Goal: Information Seeking & Learning: Learn about a topic

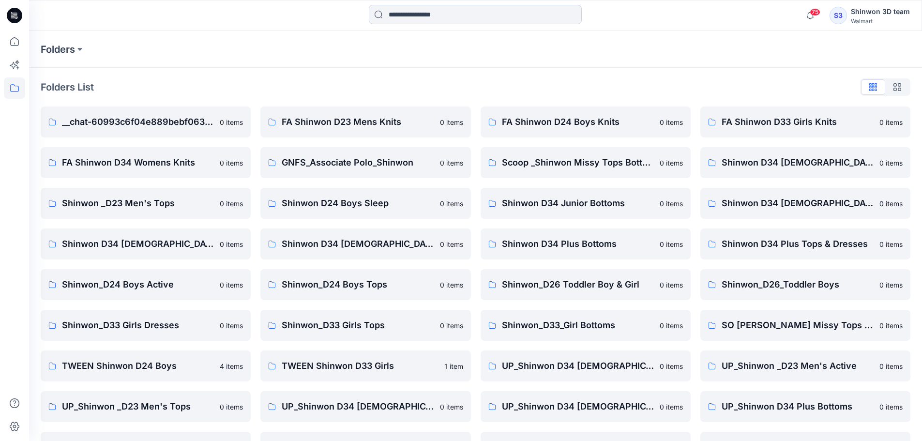
click at [429, 17] on input at bounding box center [475, 14] width 213 height 19
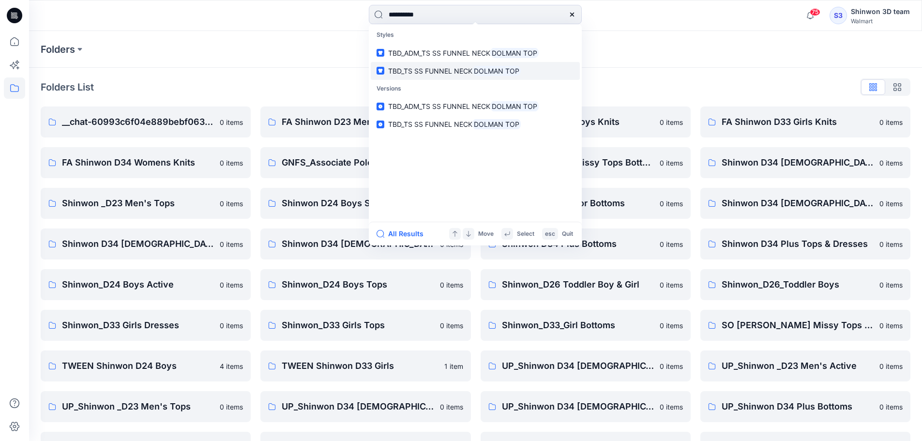
type input "**********"
click at [429, 76] on p "TBD_TS SS FUNNEL NECK DOLMAN TOP" at bounding box center [454, 71] width 133 height 10
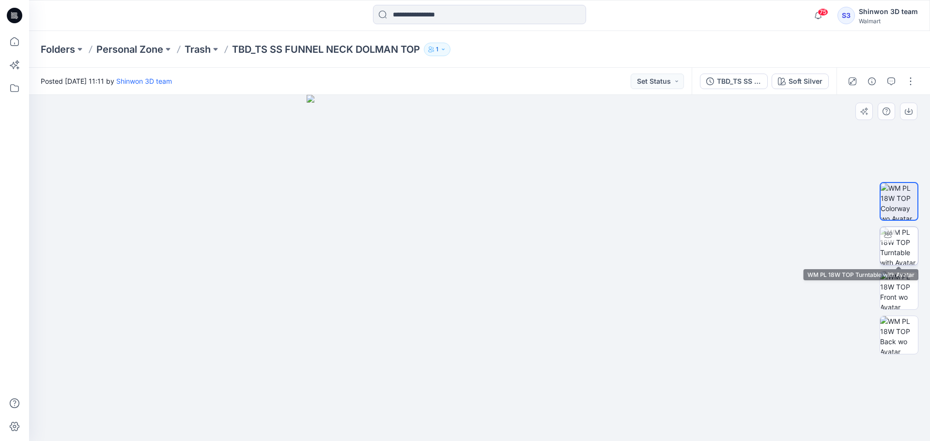
click at [911, 251] on img at bounding box center [899, 246] width 38 height 38
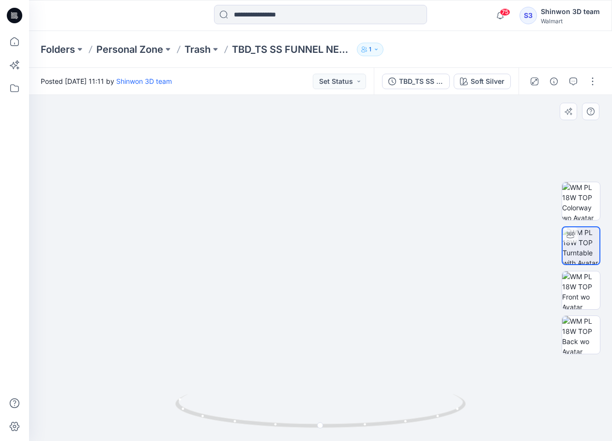
drag, startPoint x: 316, startPoint y: 197, endPoint x: 307, endPoint y: 263, distance: 66.9
click at [304, 266] on img at bounding box center [306, 232] width 624 height 417
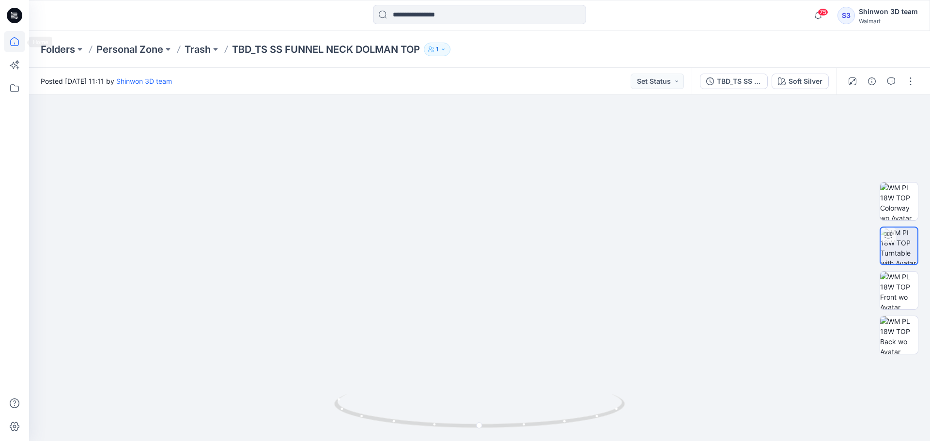
click at [17, 39] on icon at bounding box center [14, 41] width 9 height 9
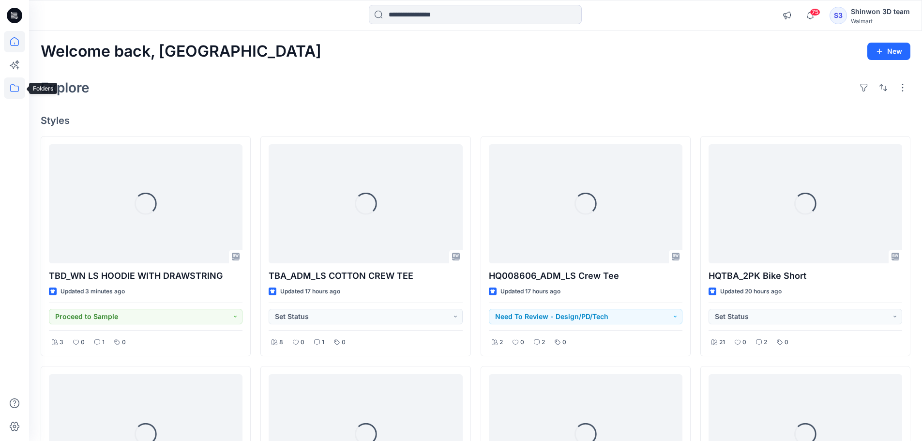
click at [15, 90] on icon at bounding box center [14, 87] width 21 height 21
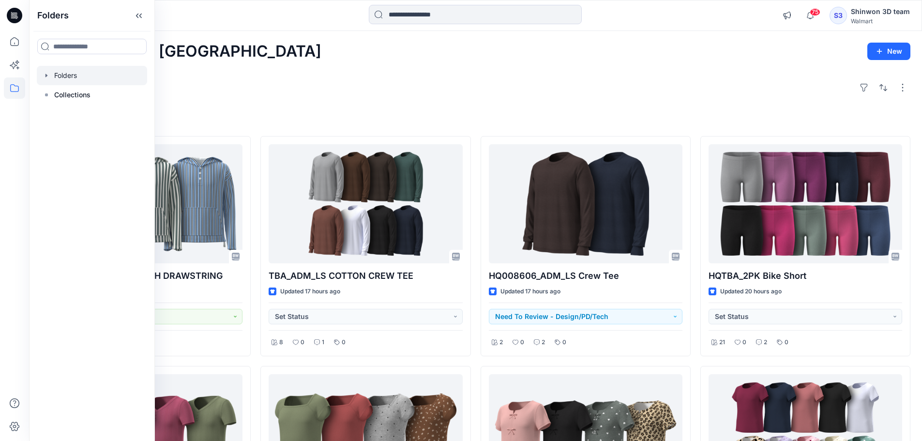
click at [65, 74] on div at bounding box center [92, 75] width 110 height 19
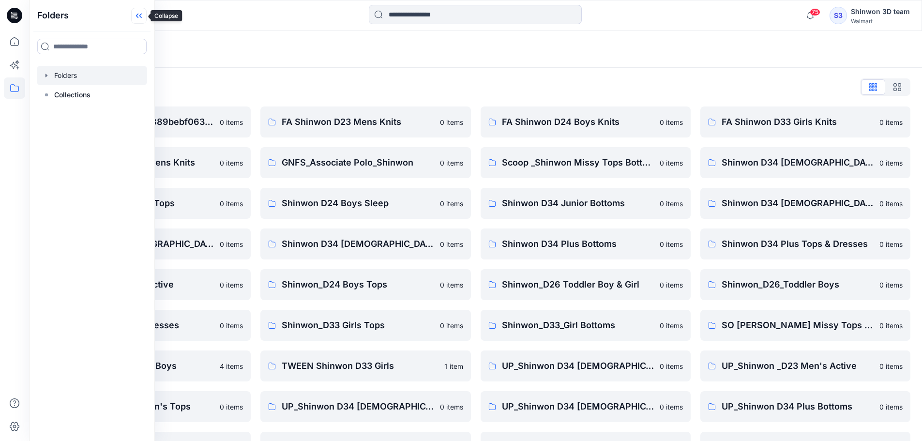
click at [141, 16] on icon at bounding box center [138, 16] width 15 height 16
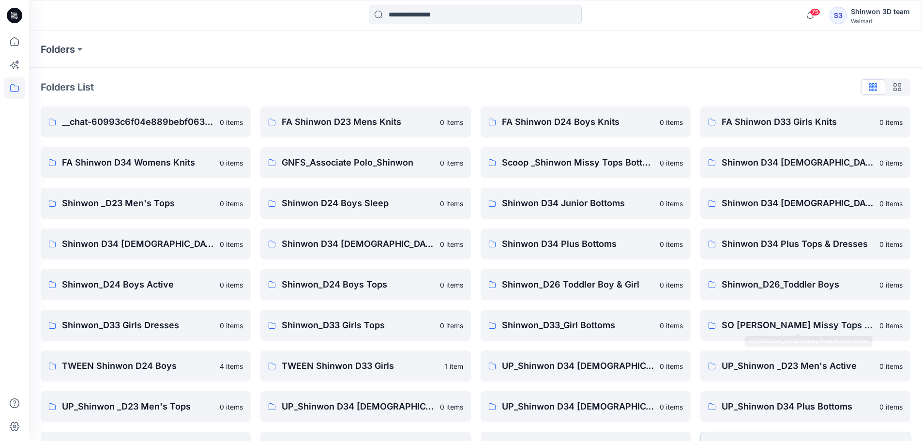
scroll to position [155, 0]
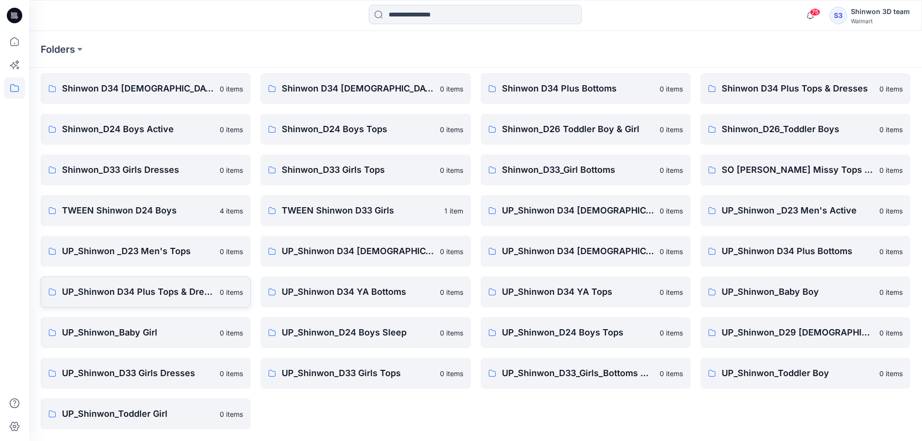
click at [159, 290] on p "UP_Shinwon D34 Plus Tops & Dresses" at bounding box center [138, 292] width 152 height 14
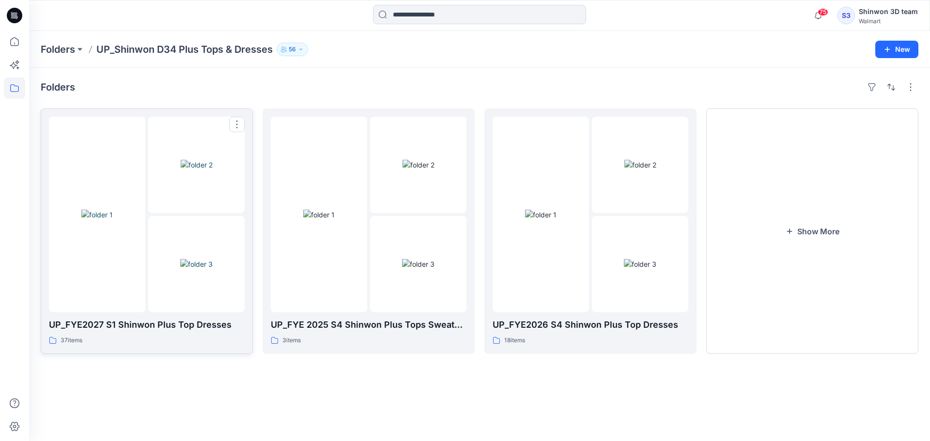
click at [219, 331] on p "UP_FYE2027 S1 Shinwon Plus Top Dresses" at bounding box center [147, 325] width 196 height 14
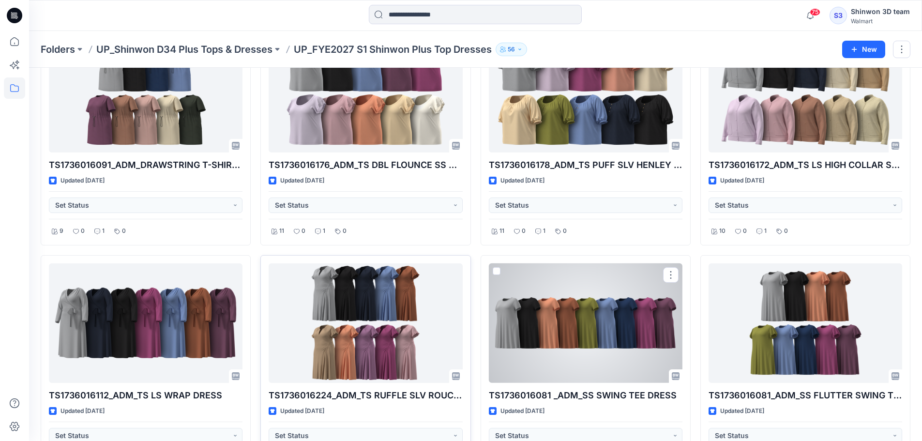
scroll to position [839, 0]
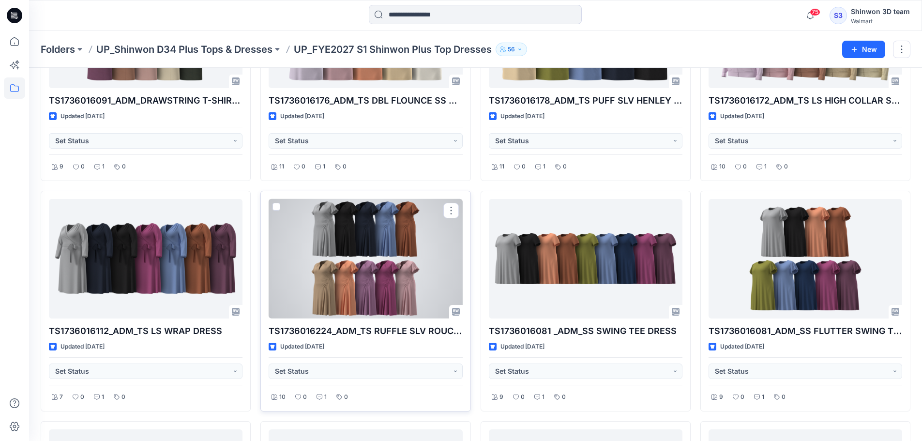
click at [413, 269] on div at bounding box center [366, 259] width 194 height 120
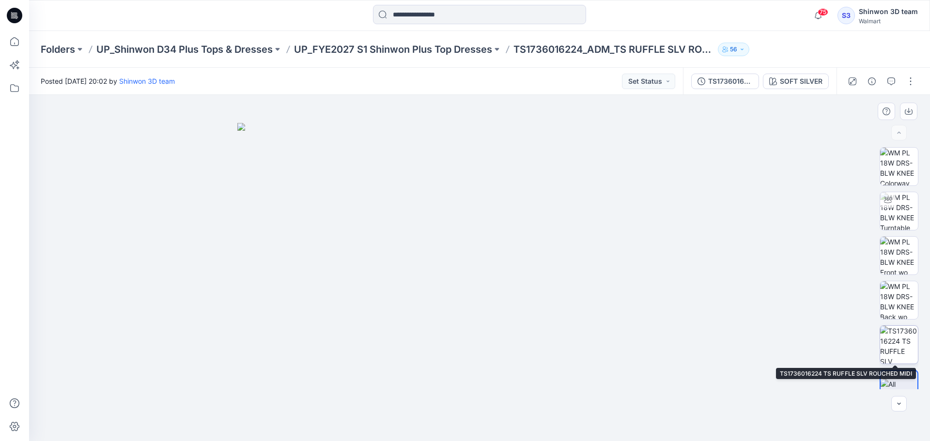
click at [900, 331] on img at bounding box center [899, 345] width 38 height 38
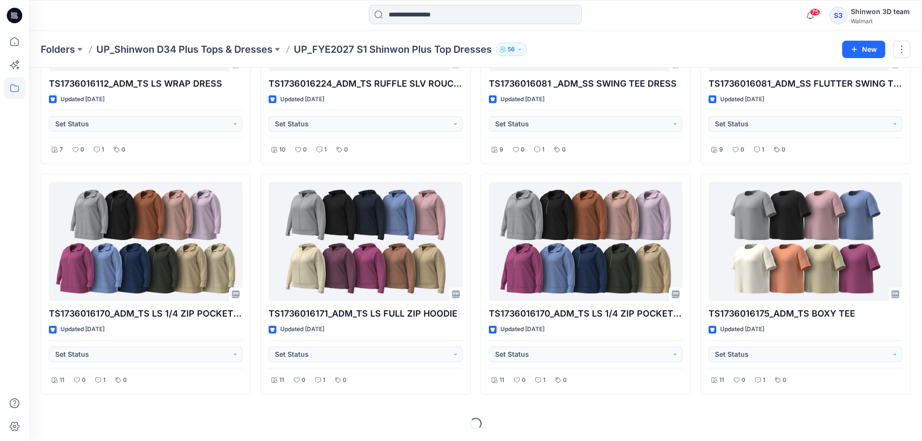
scroll to position [957, 0]
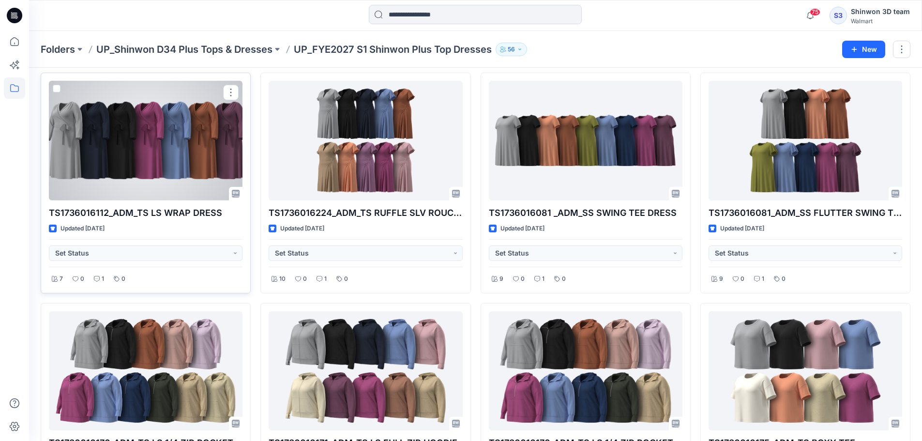
click at [220, 147] on div at bounding box center [146, 141] width 194 height 120
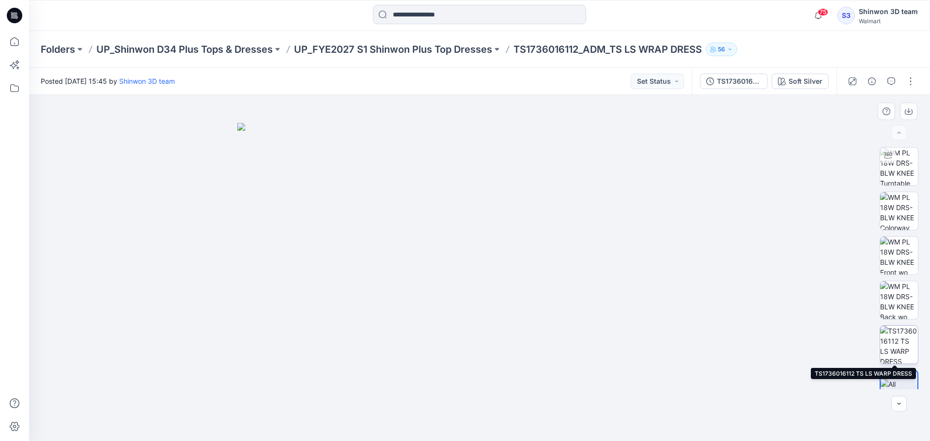
click at [900, 337] on img at bounding box center [899, 345] width 38 height 38
drag, startPoint x: 312, startPoint y: 377, endPoint x: 312, endPoint y: 307, distance: 69.7
click at [312, 307] on img at bounding box center [480, 247] width 564 height 387
drag, startPoint x: 465, startPoint y: 233, endPoint x: 453, endPoint y: 302, distance: 69.3
click at [453, 302] on img at bounding box center [480, 231] width 564 height 419
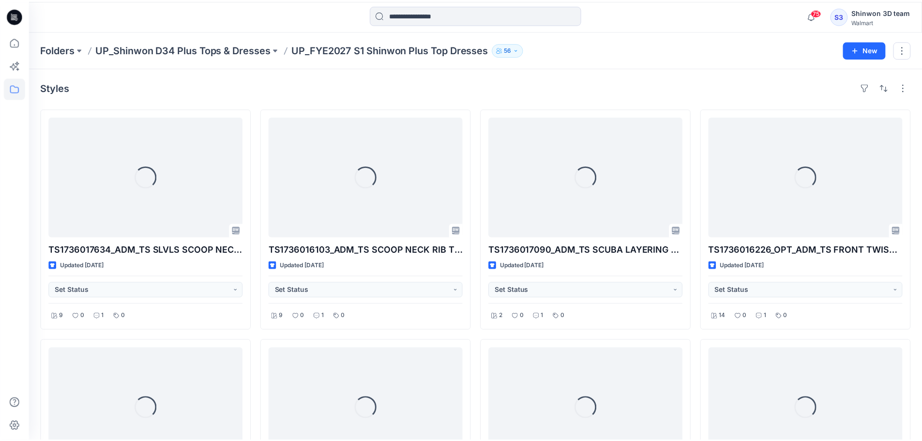
scroll to position [957, 0]
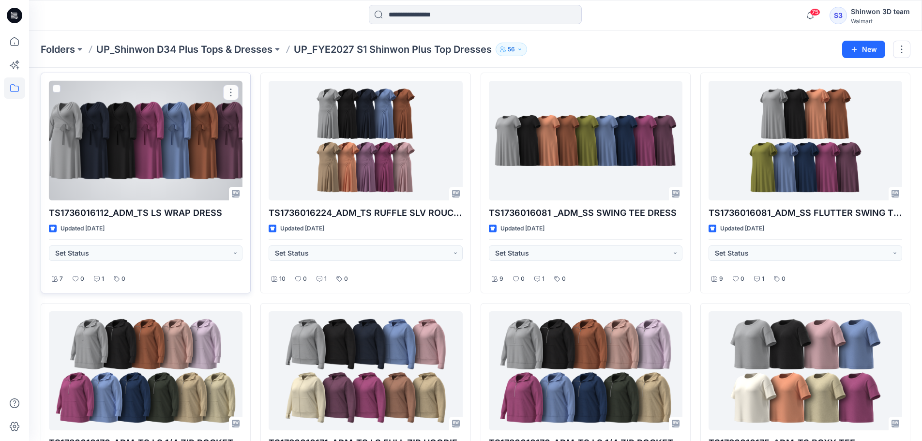
click at [134, 160] on div at bounding box center [146, 141] width 194 height 120
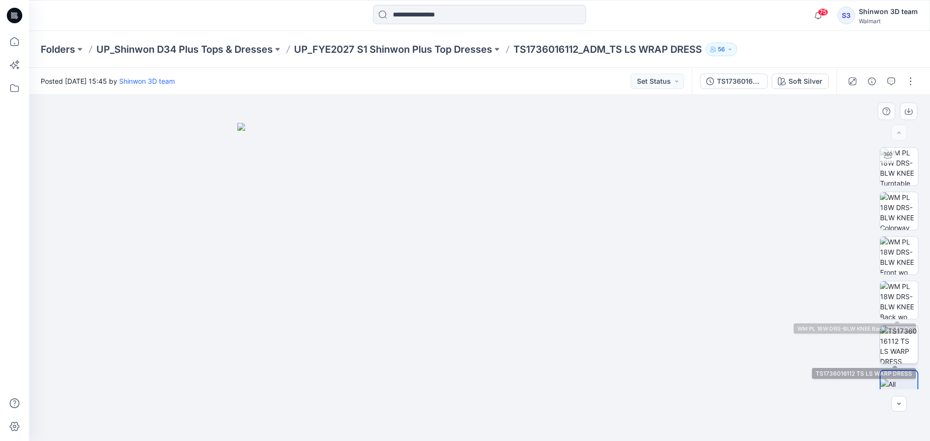
click at [903, 333] on img at bounding box center [899, 345] width 38 height 38
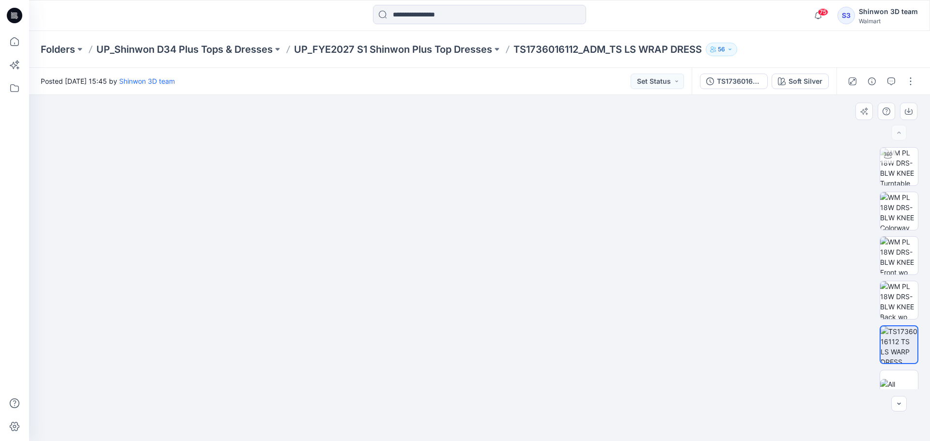
drag, startPoint x: 357, startPoint y: 351, endPoint x: 338, endPoint y: 263, distance: 89.2
click at [339, 231] on img at bounding box center [480, 249] width 562 height 384
drag, startPoint x: 648, startPoint y: 200, endPoint x: 471, endPoint y: 308, distance: 206.8
click at [604, 348] on img at bounding box center [480, 268] width 564 height 346
drag, startPoint x: 382, startPoint y: 324, endPoint x: 368, endPoint y: 250, distance: 75.3
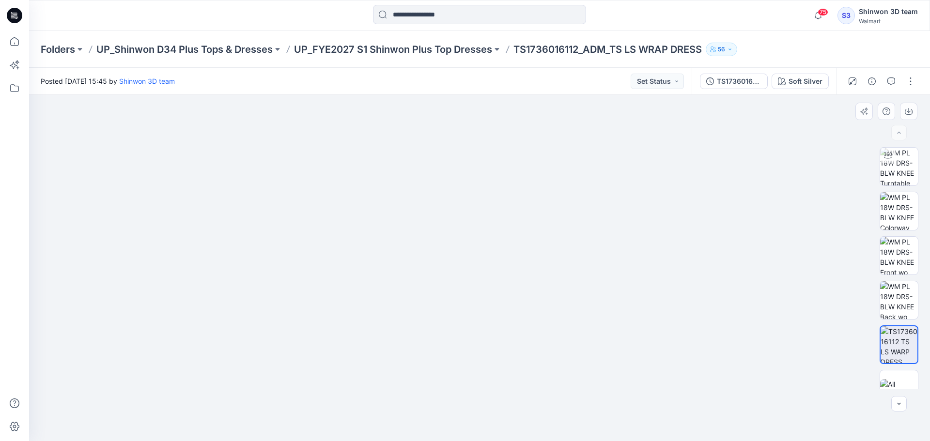
click at [368, 244] on img at bounding box center [480, 238] width 564 height 405
drag, startPoint x: 475, startPoint y: 254, endPoint x: 461, endPoint y: 316, distance: 63.4
click at [470, 318] on img at bounding box center [480, 265] width 564 height 352
drag, startPoint x: 607, startPoint y: 302, endPoint x: 565, endPoint y: 272, distance: 52.0
click at [543, 238] on img at bounding box center [480, 231] width 564 height 419
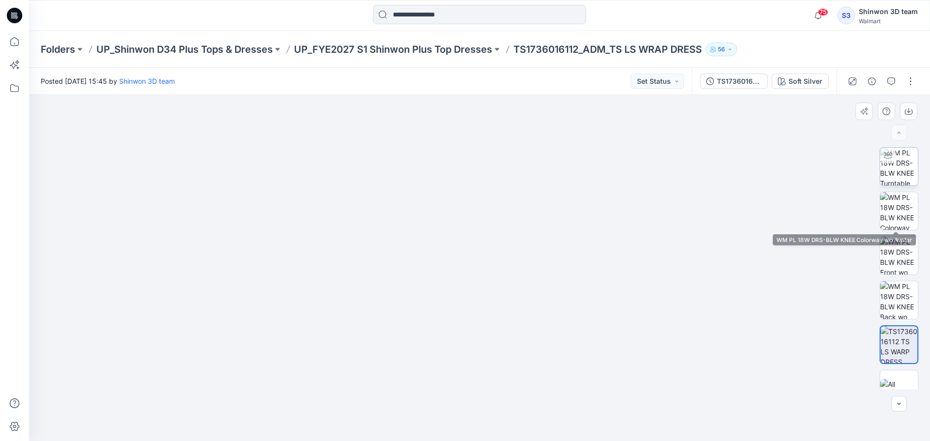
click at [898, 184] on img at bounding box center [899, 167] width 38 height 38
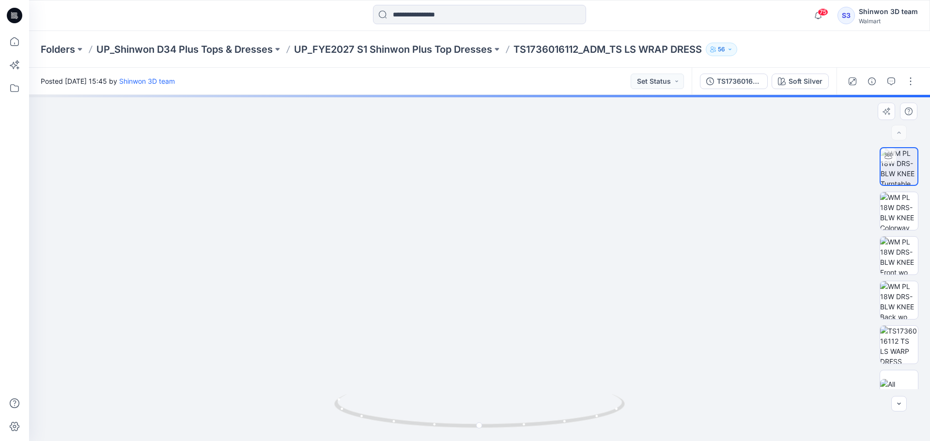
drag, startPoint x: 478, startPoint y: 231, endPoint x: 424, endPoint y: 323, distance: 107.2
click at [424, 323] on img at bounding box center [411, 115] width 1181 height 652
click at [900, 216] on img at bounding box center [899, 211] width 38 height 38
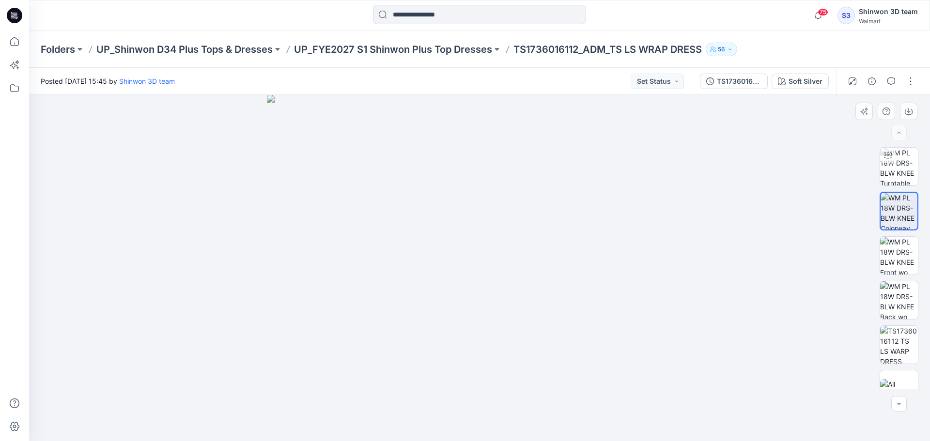
drag, startPoint x: 487, startPoint y: 301, endPoint x: 479, endPoint y: 318, distance: 18.6
click at [479, 321] on img at bounding box center [479, 268] width 425 height 346
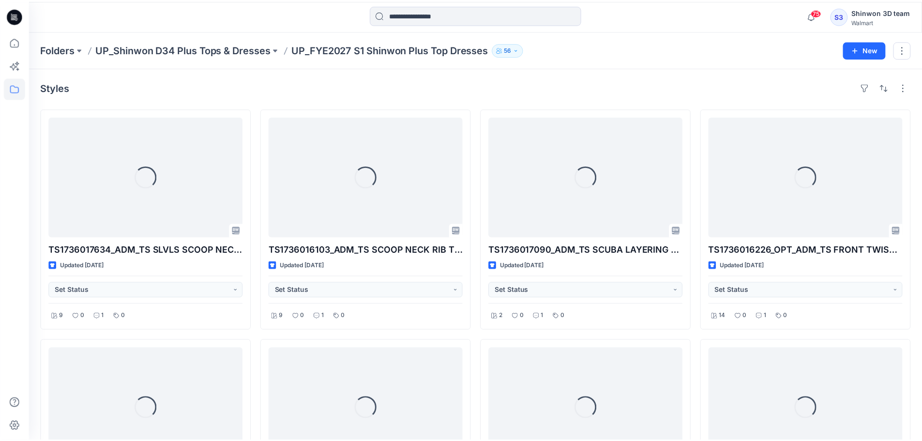
scroll to position [957, 0]
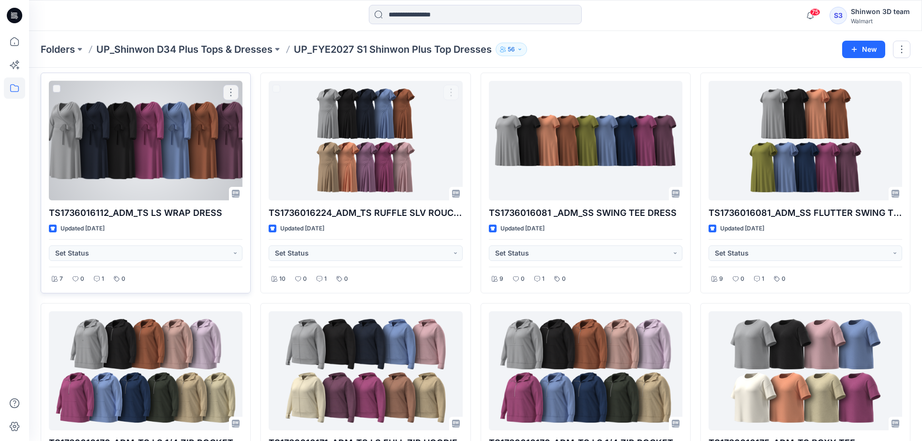
click at [183, 154] on div at bounding box center [146, 141] width 194 height 120
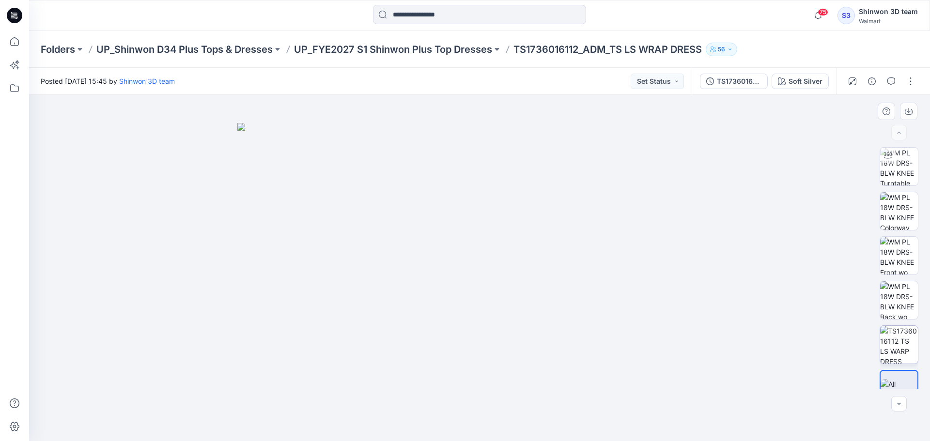
click at [900, 344] on img at bounding box center [899, 345] width 38 height 38
drag, startPoint x: 440, startPoint y: 306, endPoint x: 463, endPoint y: 235, distance: 74.0
click at [429, 166] on img at bounding box center [478, 235] width 553 height 412
drag, startPoint x: 415, startPoint y: 193, endPoint x: 411, endPoint y: 199, distance: 7.4
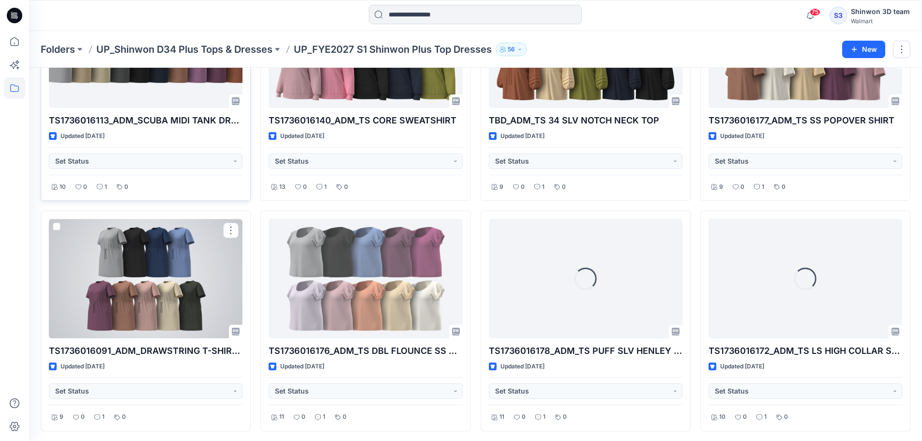
scroll to position [395, 0]
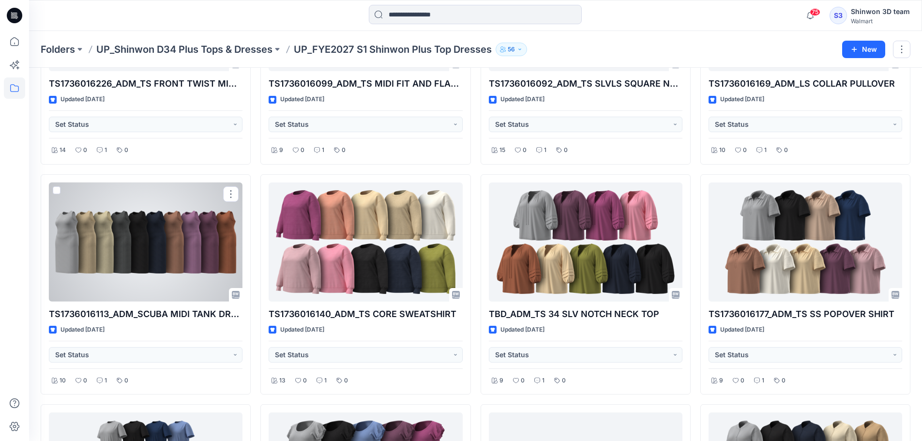
click at [177, 254] on div at bounding box center [146, 243] width 194 height 120
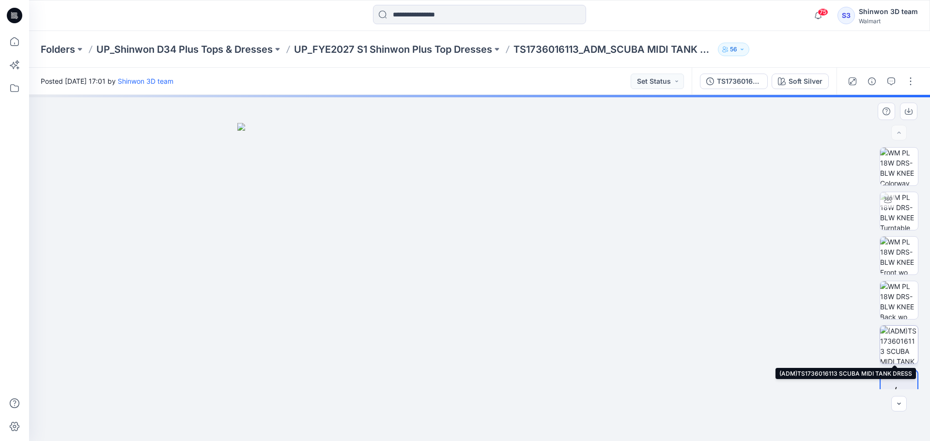
click at [902, 351] on img at bounding box center [899, 345] width 38 height 38
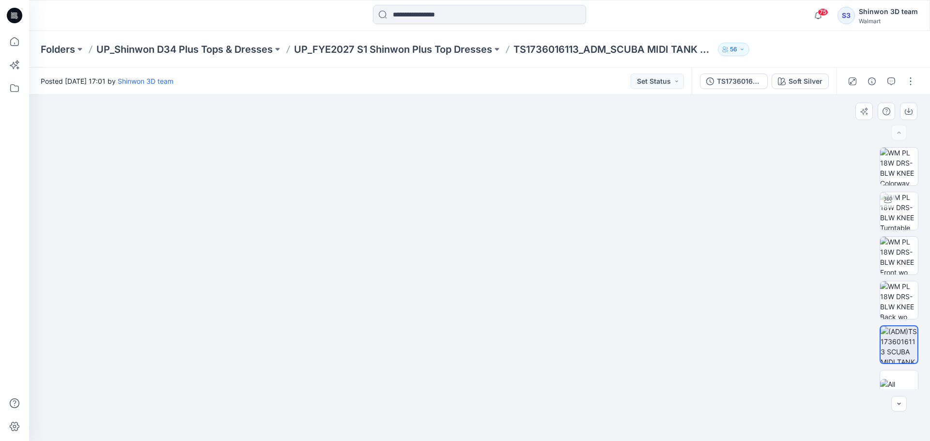
drag, startPoint x: 334, startPoint y: 301, endPoint x: 339, endPoint y: 283, distance: 19.2
click at [339, 283] on img at bounding box center [479, 240] width 558 height 401
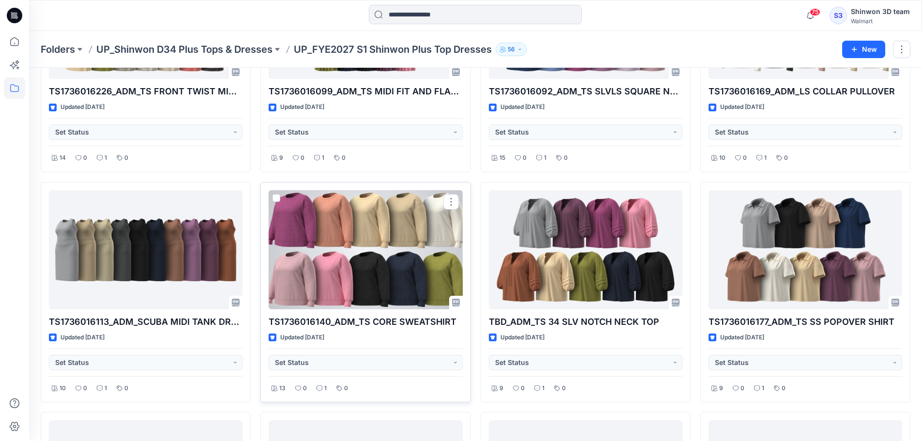
scroll to position [194, 0]
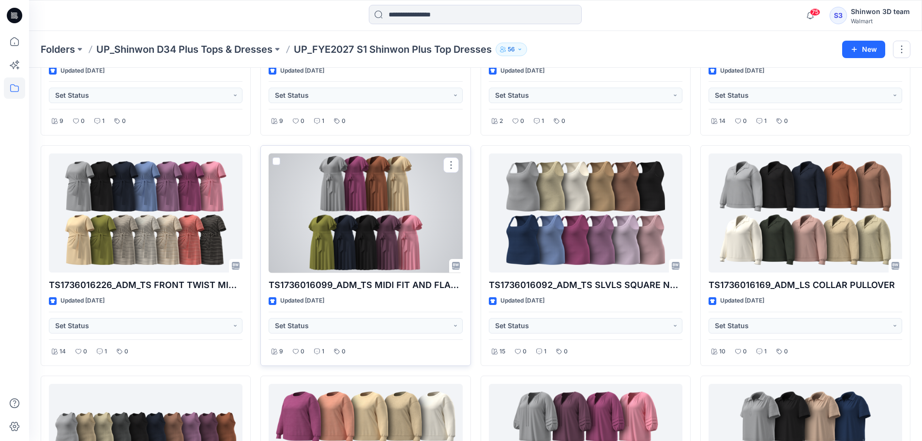
click at [384, 244] on div at bounding box center [366, 213] width 194 height 120
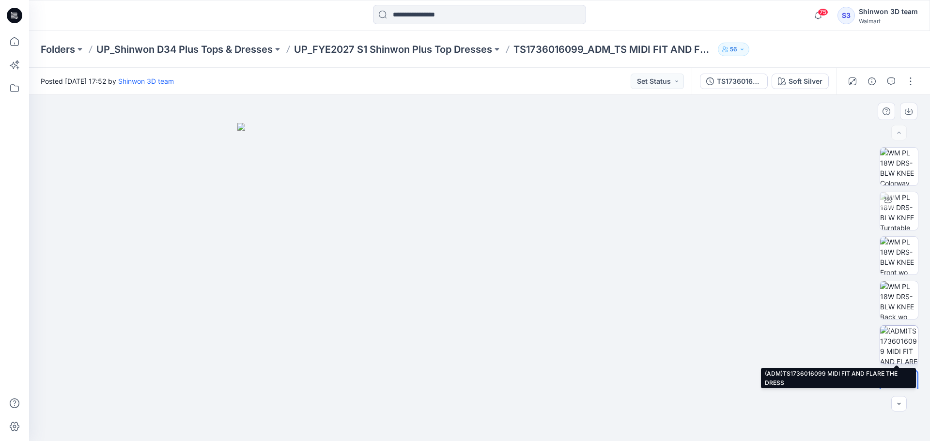
click at [902, 349] on img at bounding box center [899, 345] width 38 height 38
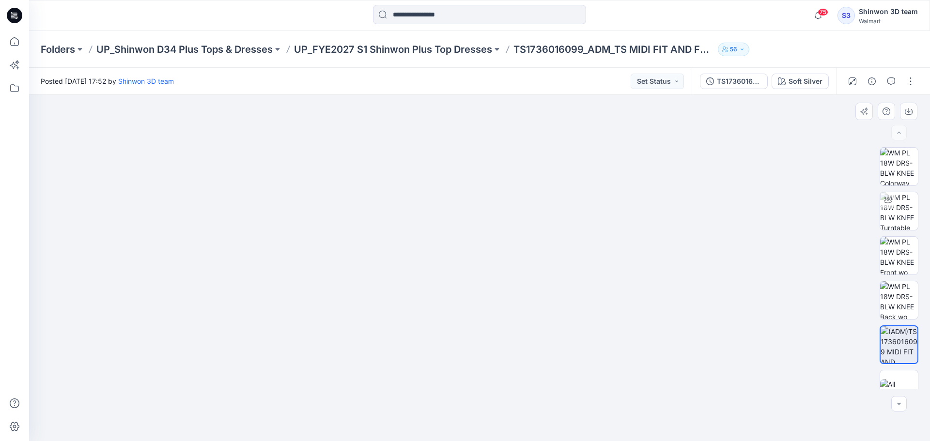
click at [365, 350] on img at bounding box center [479, 241] width 554 height 399
drag, startPoint x: 475, startPoint y: 229, endPoint x: 461, endPoint y: 306, distance: 78.7
click at [461, 306] on img at bounding box center [479, 268] width 556 height 346
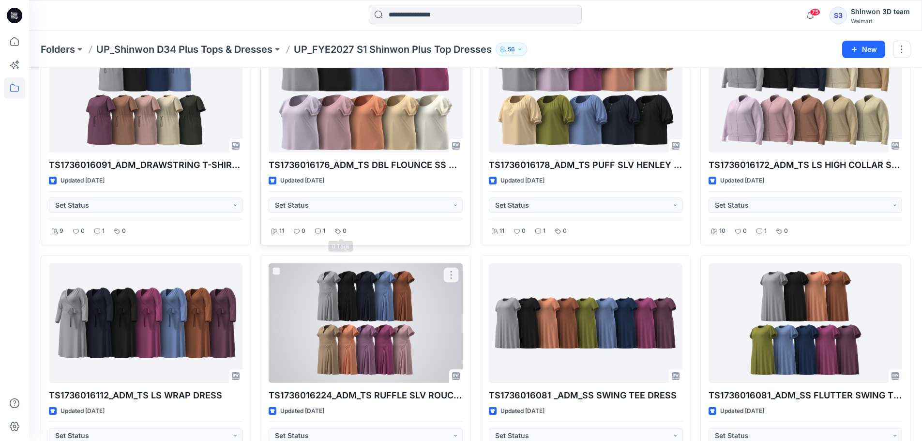
scroll to position [839, 0]
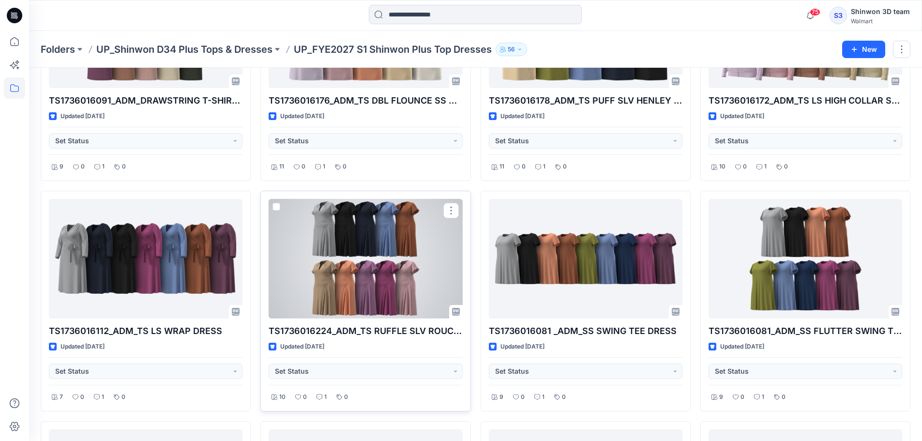
click at [370, 275] on div at bounding box center [366, 259] width 194 height 120
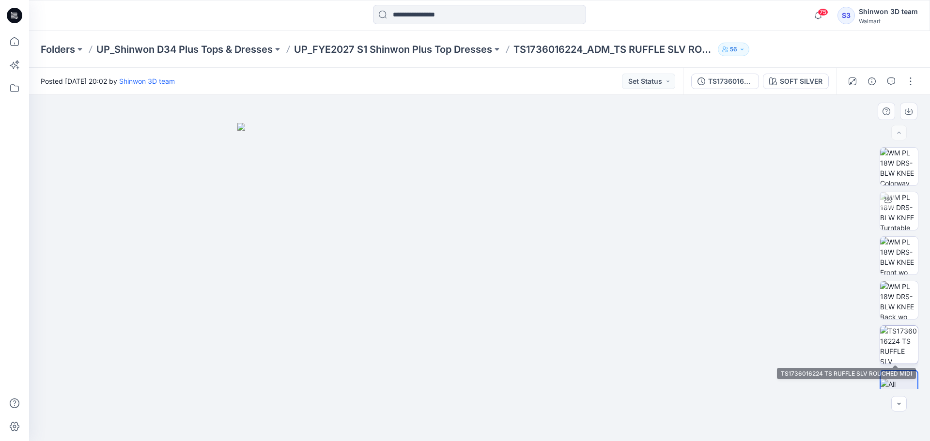
drag, startPoint x: 901, startPoint y: 333, endPoint x: 882, endPoint y: 332, distance: 18.9
click at [901, 333] on img at bounding box center [899, 345] width 38 height 38
drag, startPoint x: 504, startPoint y: 245, endPoint x: 500, endPoint y: 265, distance: 20.3
click at [500, 265] on img at bounding box center [479, 249] width 565 height 383
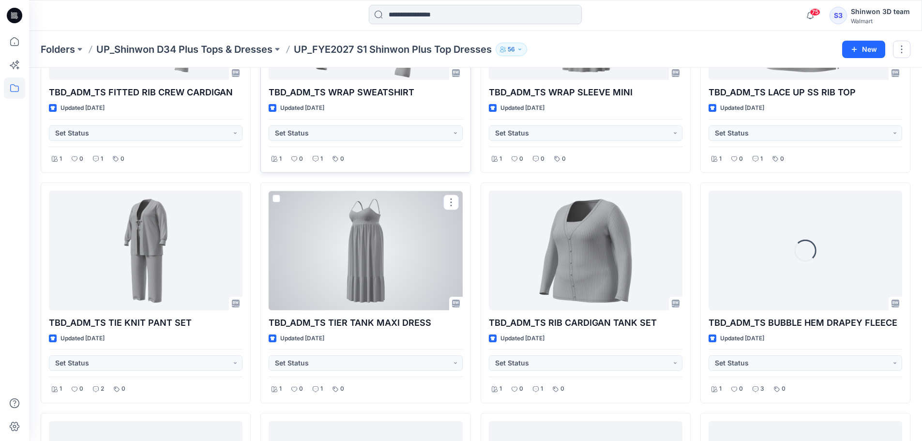
scroll to position [1409, 0]
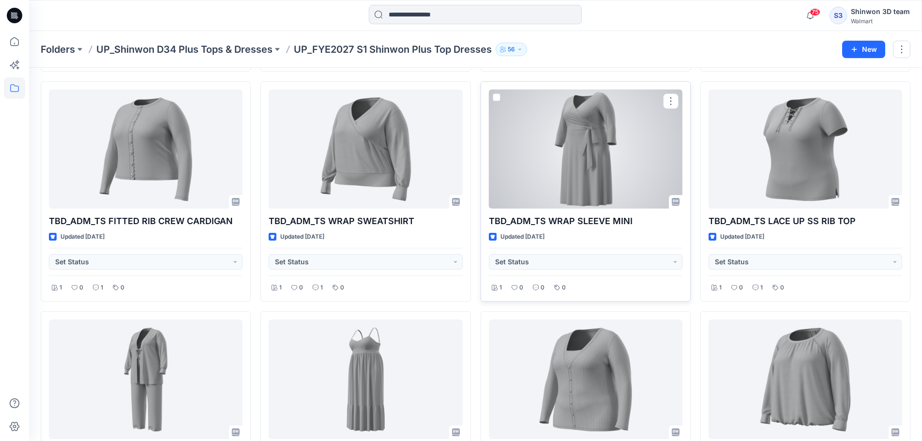
click at [594, 177] on div at bounding box center [586, 150] width 194 height 120
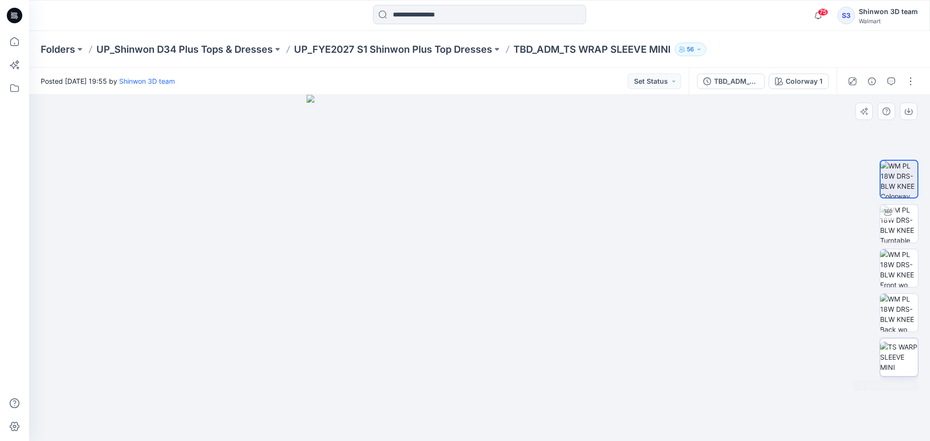
click at [906, 348] on img at bounding box center [899, 357] width 38 height 31
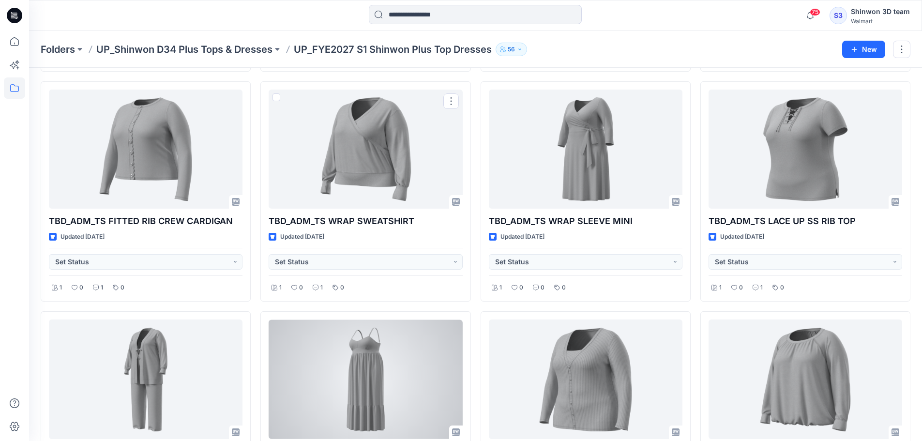
scroll to position [1732, 0]
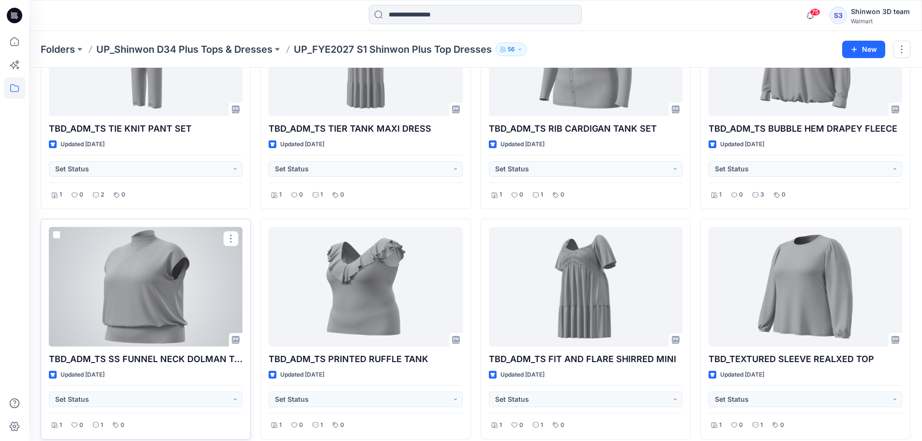
click at [206, 276] on div at bounding box center [146, 287] width 194 height 120
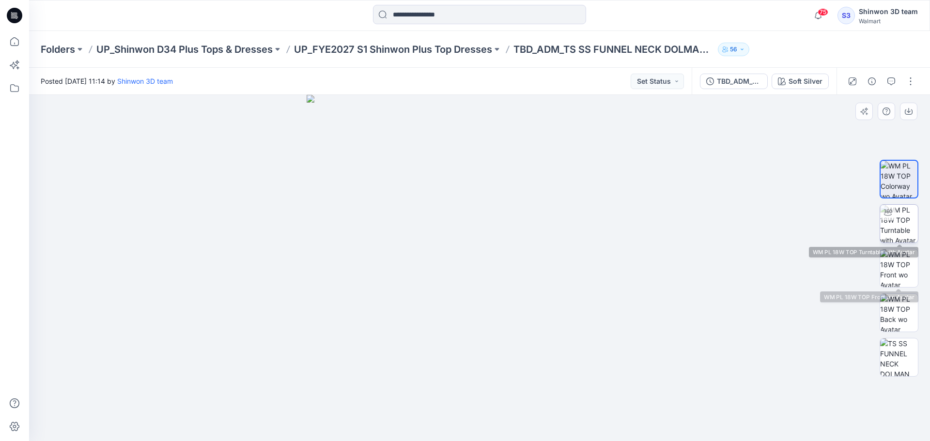
click at [910, 229] on img at bounding box center [899, 224] width 38 height 38
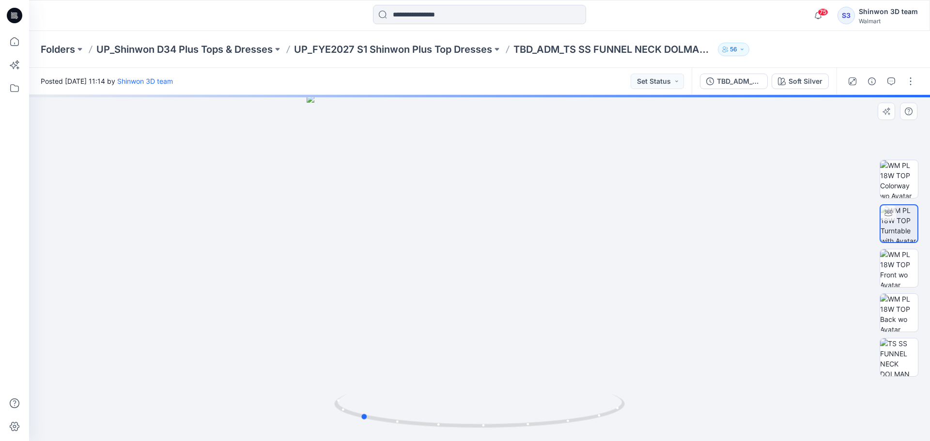
drag, startPoint x: 511, startPoint y: 404, endPoint x: 492, endPoint y: 263, distance: 142.6
click at [394, 385] on div at bounding box center [479, 268] width 901 height 346
drag, startPoint x: 557, startPoint y: 242, endPoint x: 546, endPoint y: 276, distance: 36.1
drag, startPoint x: 547, startPoint y: 243, endPoint x: 529, endPoint y: 373, distance: 130.9
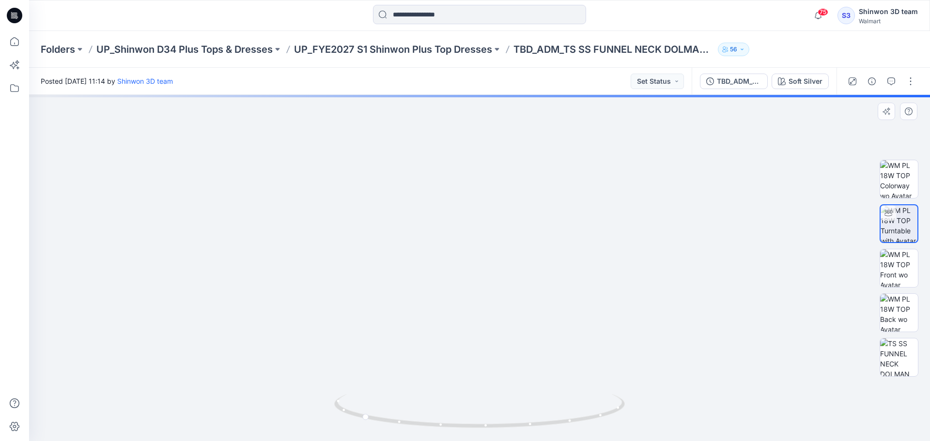
click at [530, 367] on img at bounding box center [454, 43] width 1483 height 795
drag, startPoint x: 516, startPoint y: 292, endPoint x: 510, endPoint y: 317, distance: 25.8
click at [513, 300] on img at bounding box center [428, 113] width 1483 height 657
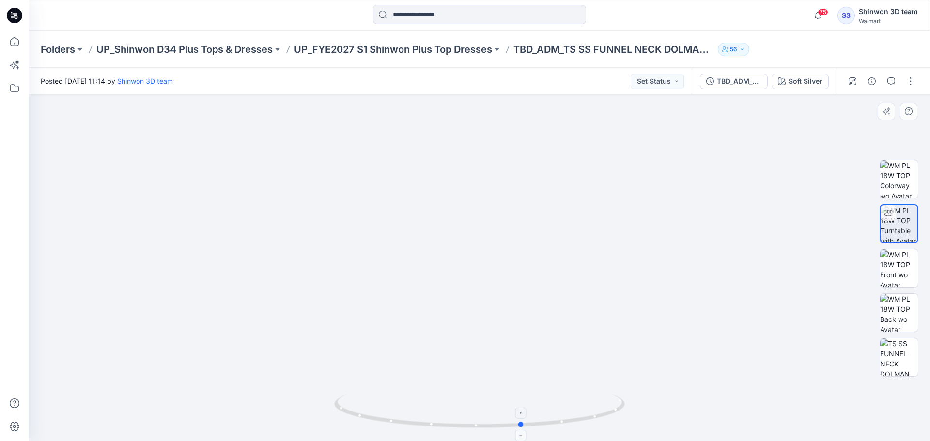
drag, startPoint x: 486, startPoint y: 430, endPoint x: 356, endPoint y: 420, distance: 129.7
click at [356, 420] on div at bounding box center [479, 417] width 291 height 48
drag, startPoint x: 384, startPoint y: 241, endPoint x: 384, endPoint y: 221, distance: 19.4
click at [384, 221] on img at bounding box center [425, 111] width 1483 height 662
drag, startPoint x: 891, startPoint y: 379, endPoint x: 897, endPoint y: 370, distance: 10.2
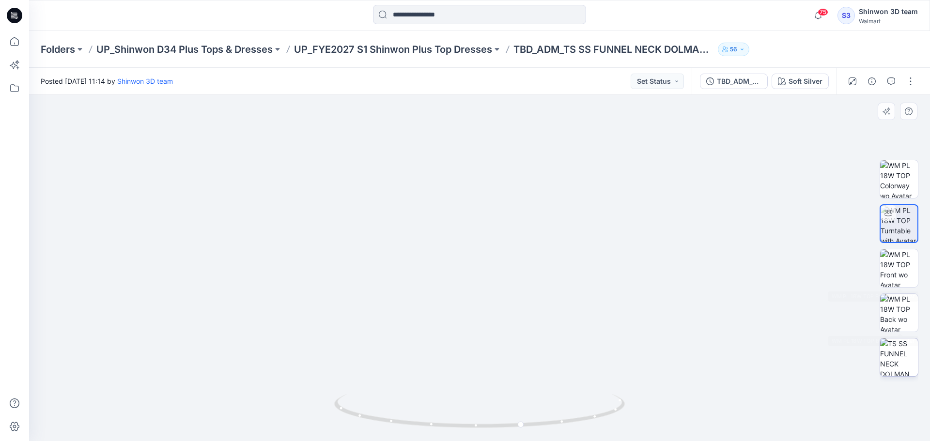
click at [893, 376] on div at bounding box center [898, 268] width 39 height 242
click at [900, 364] on img at bounding box center [899, 357] width 38 height 38
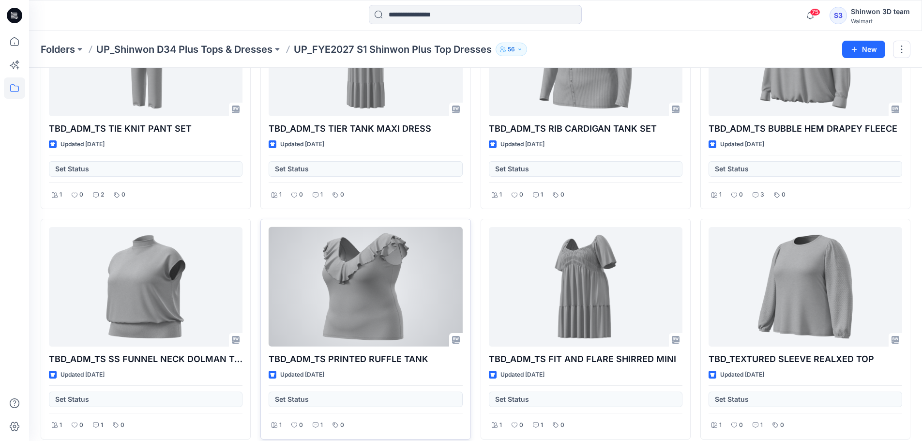
scroll to position [1777, 0]
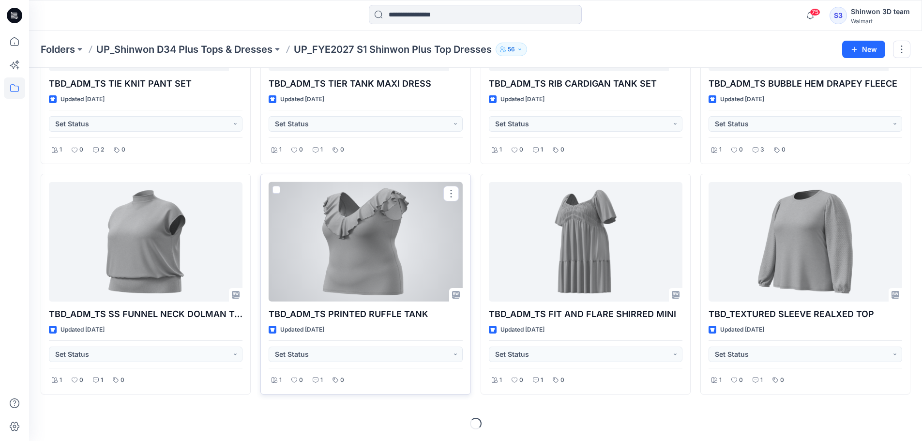
click at [368, 266] on div at bounding box center [366, 242] width 194 height 120
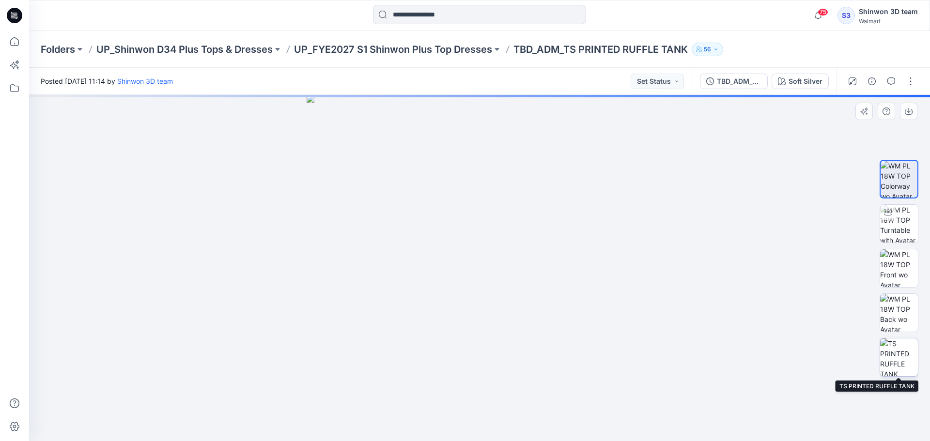
click at [904, 362] on img at bounding box center [899, 357] width 38 height 38
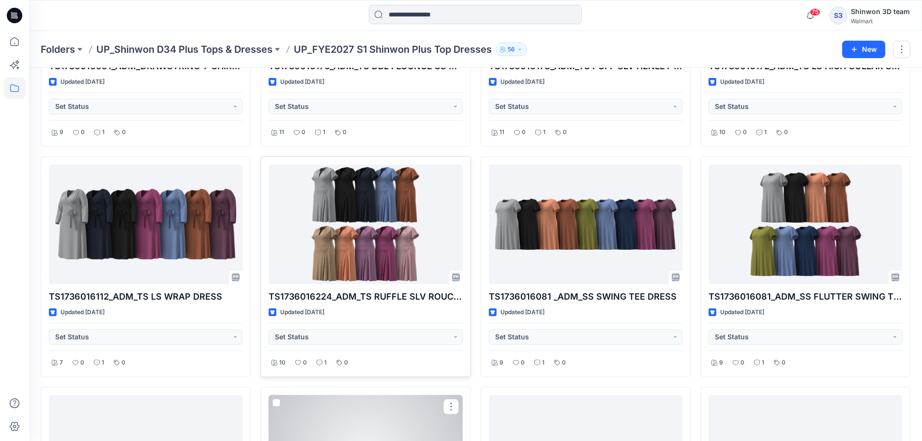
scroll to position [745, 0]
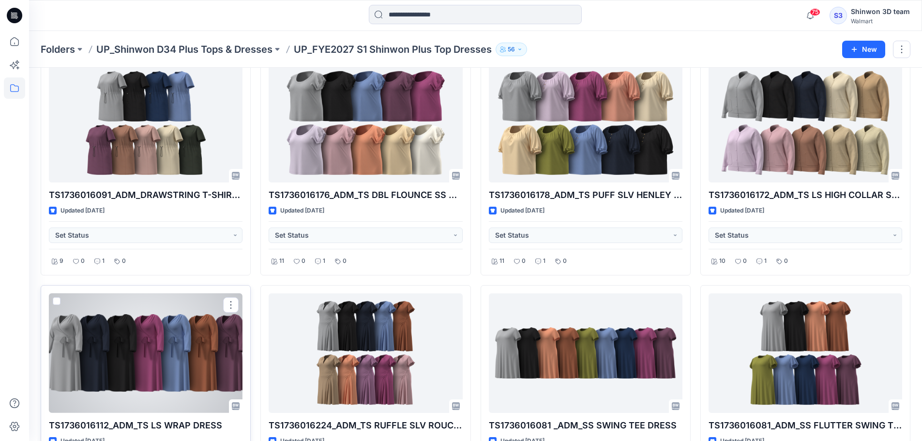
click at [109, 346] on div at bounding box center [146, 353] width 194 height 120
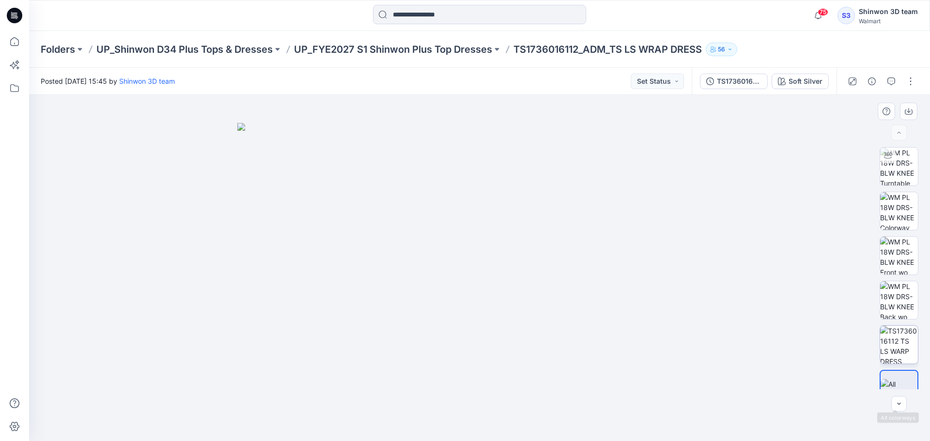
click at [898, 345] on img at bounding box center [899, 345] width 38 height 38
drag, startPoint x: 408, startPoint y: 343, endPoint x: 407, endPoint y: 298, distance: 45.5
click at [407, 289] on img at bounding box center [478, 247] width 521 height 388
drag, startPoint x: 642, startPoint y: 157, endPoint x: 599, endPoint y: 331, distance: 179.2
click at [591, 347] on img at bounding box center [480, 233] width 564 height 418
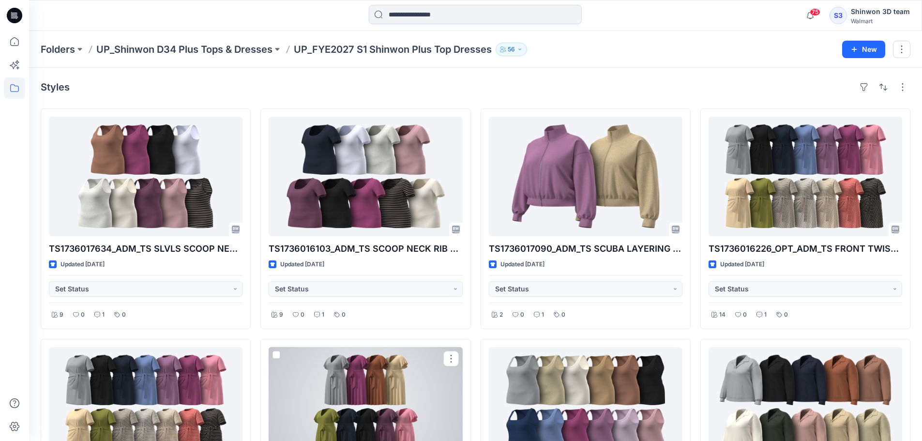
click at [395, 359] on div at bounding box center [366, 407] width 194 height 120
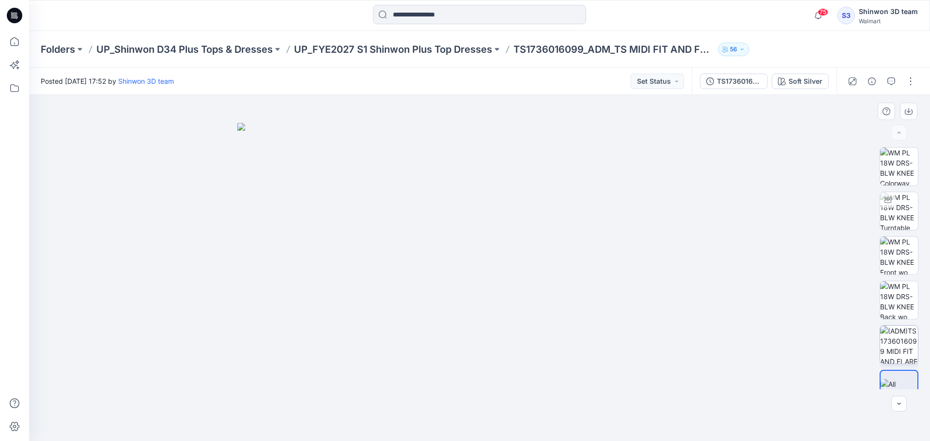
click at [885, 350] on img at bounding box center [899, 345] width 38 height 38
drag, startPoint x: 687, startPoint y: 341, endPoint x: 667, endPoint y: 264, distance: 79.0
click at [667, 264] on img at bounding box center [479, 231] width 556 height 420
